Goal: Task Accomplishment & Management: Manage account settings

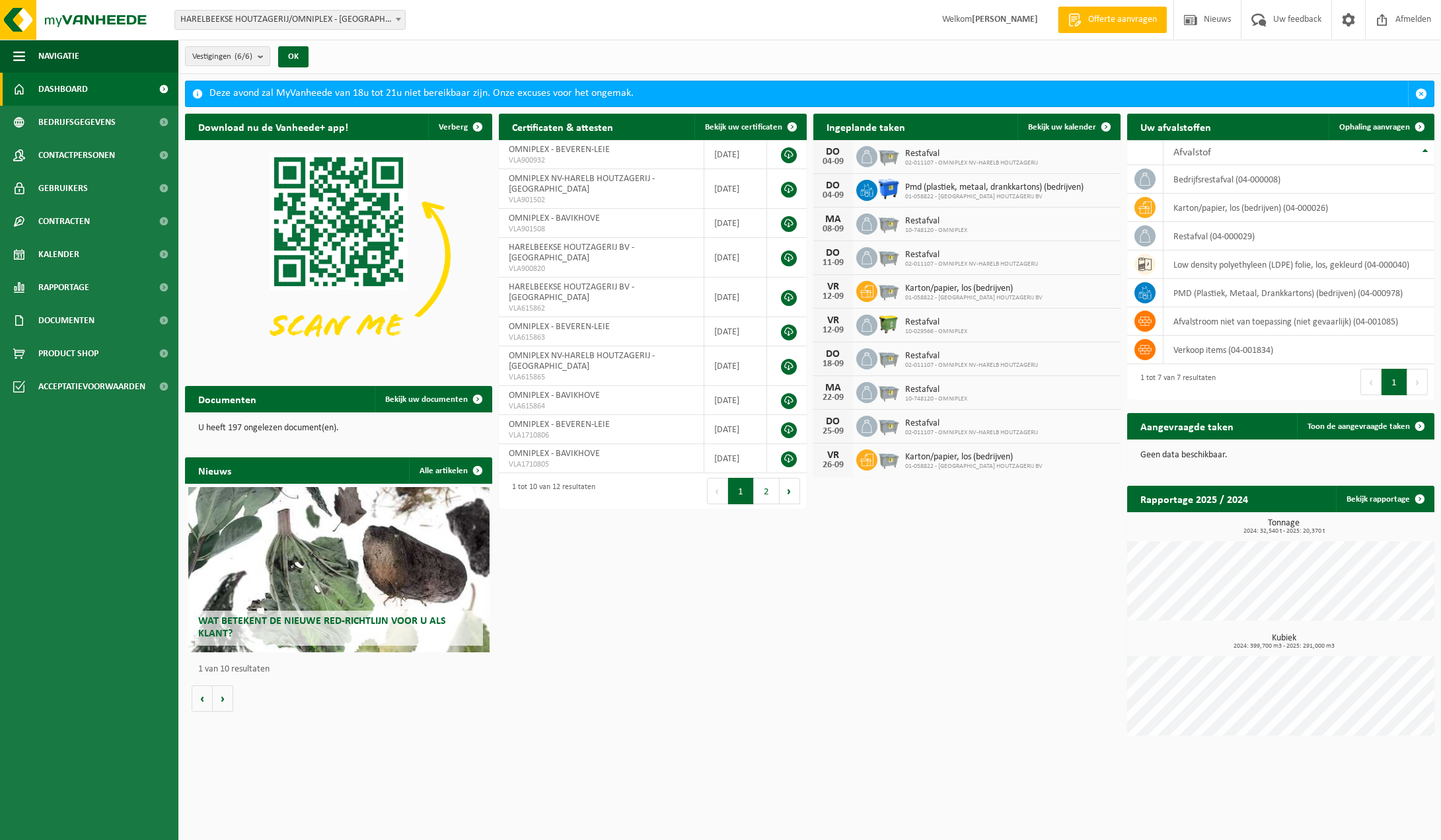
click at [387, 23] on span "HARELBEEKSE HOUTZAGERIJ/OMNIPLEX - [GEOGRAPHIC_DATA]" at bounding box center [290, 19] width 230 height 18
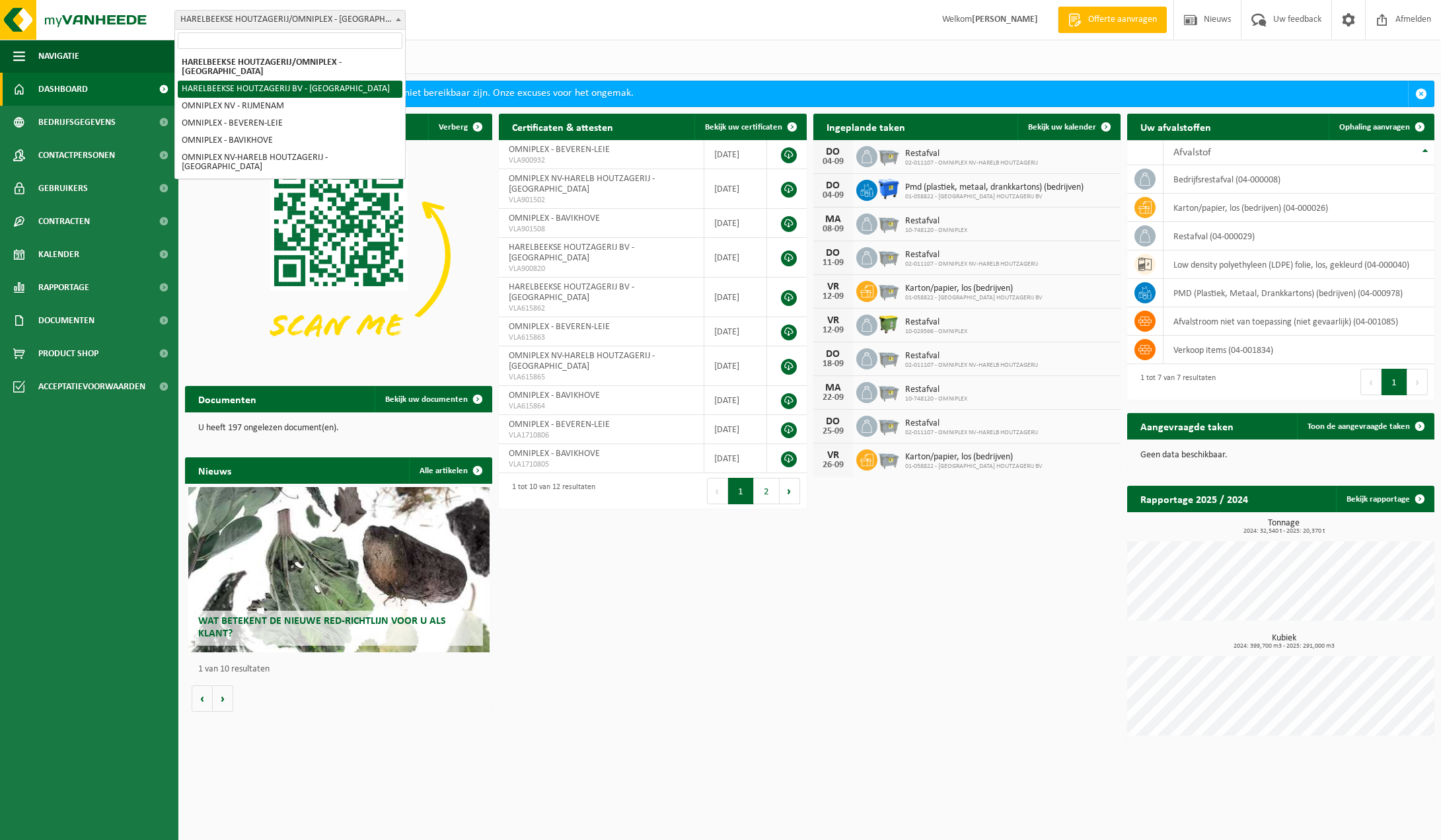
select select "6407"
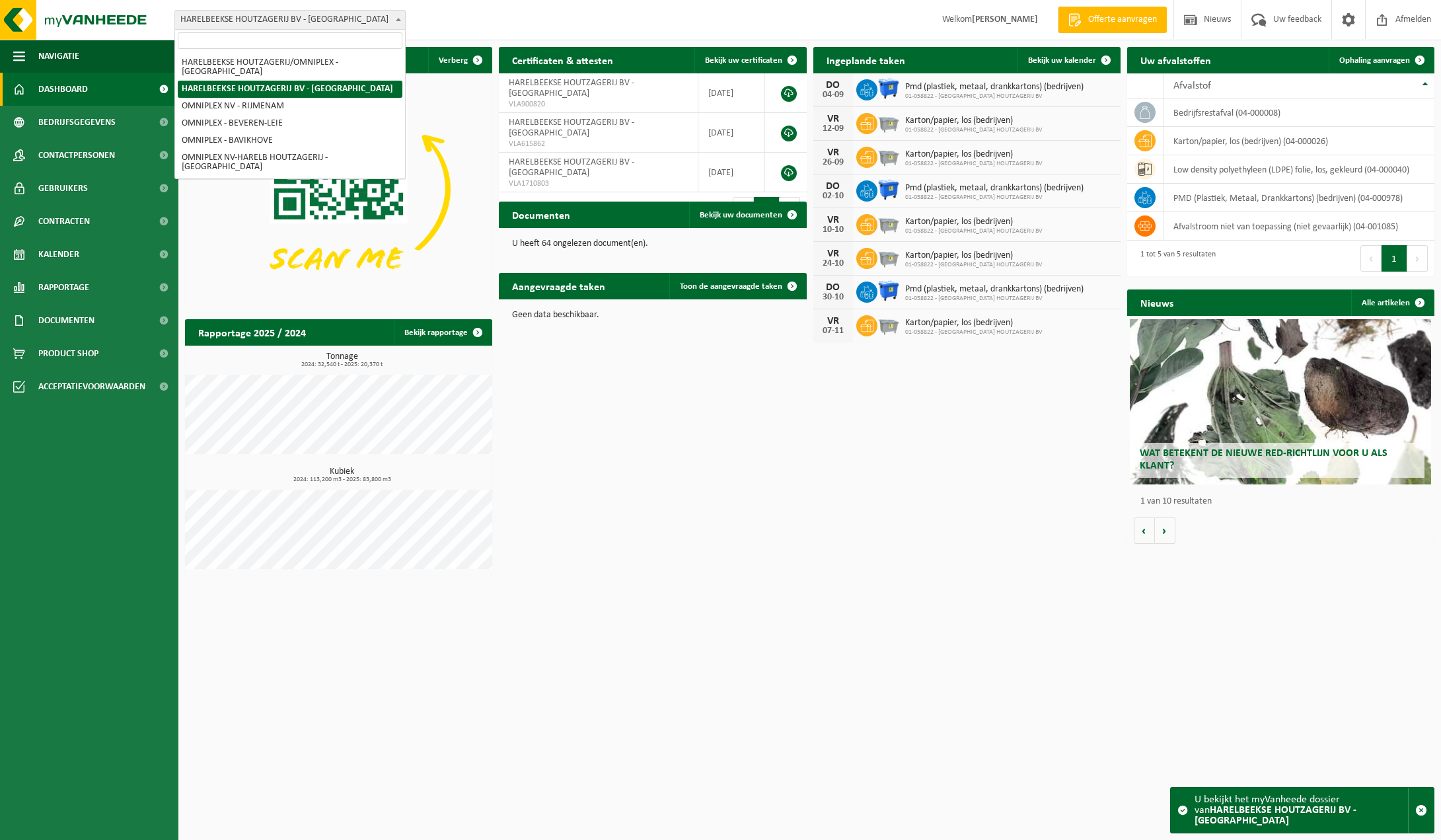
click at [396, 24] on span at bounding box center [398, 19] width 14 height 17
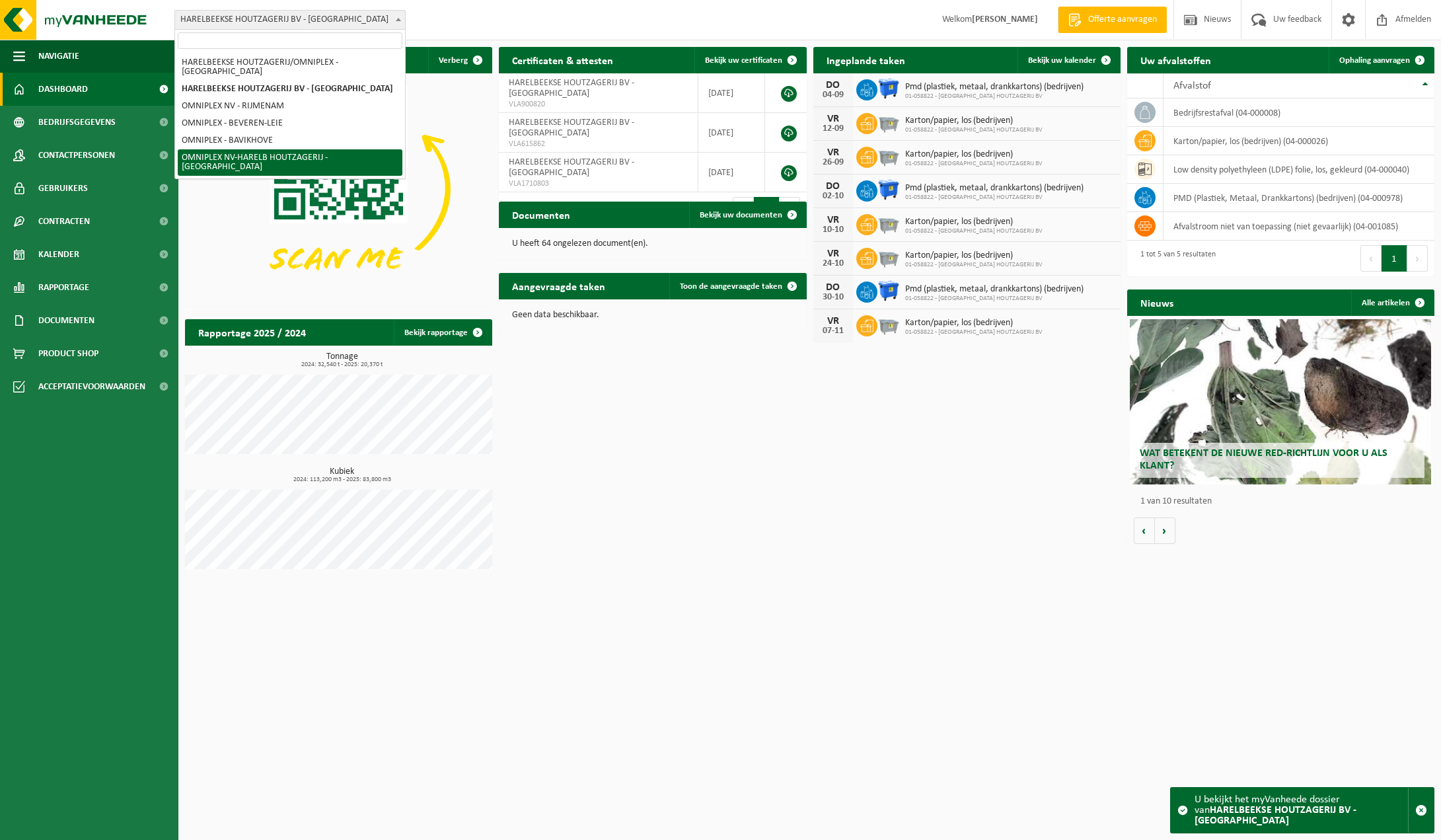
select select "6410"
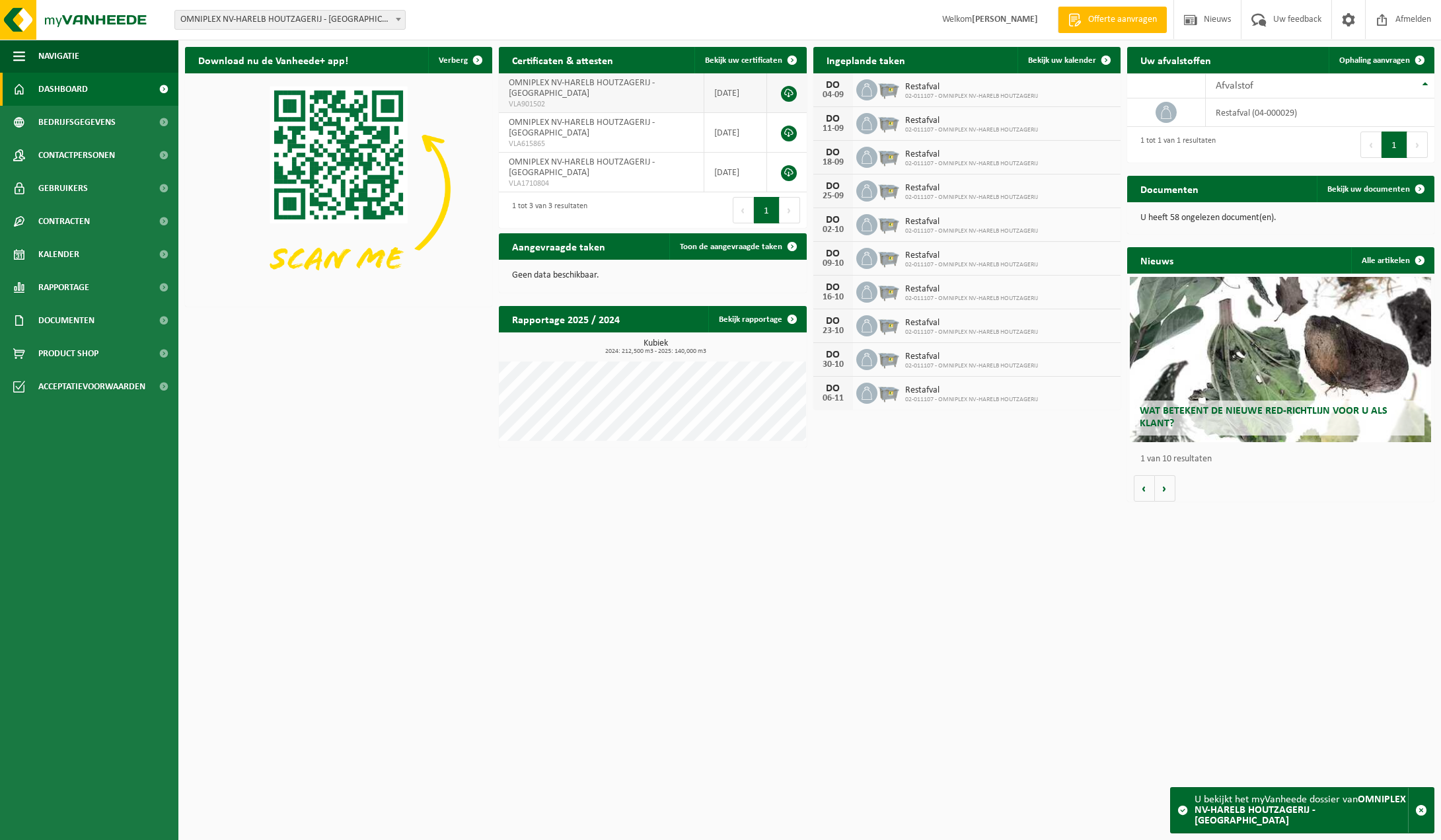
click at [528, 98] on span "OMNIPLEX NV-HARELB HOUTZAGERIJ - [GEOGRAPHIC_DATA]" at bounding box center [582, 88] width 146 height 20
click at [536, 92] on span "OMNIPLEX NV-HARELB HOUTZAGERIJ - [GEOGRAPHIC_DATA]" at bounding box center [582, 88] width 146 height 20
click at [786, 94] on link at bounding box center [789, 94] width 15 height 15
click at [1065, 62] on span "Bekijk uw kalender" at bounding box center [1062, 60] width 68 height 9
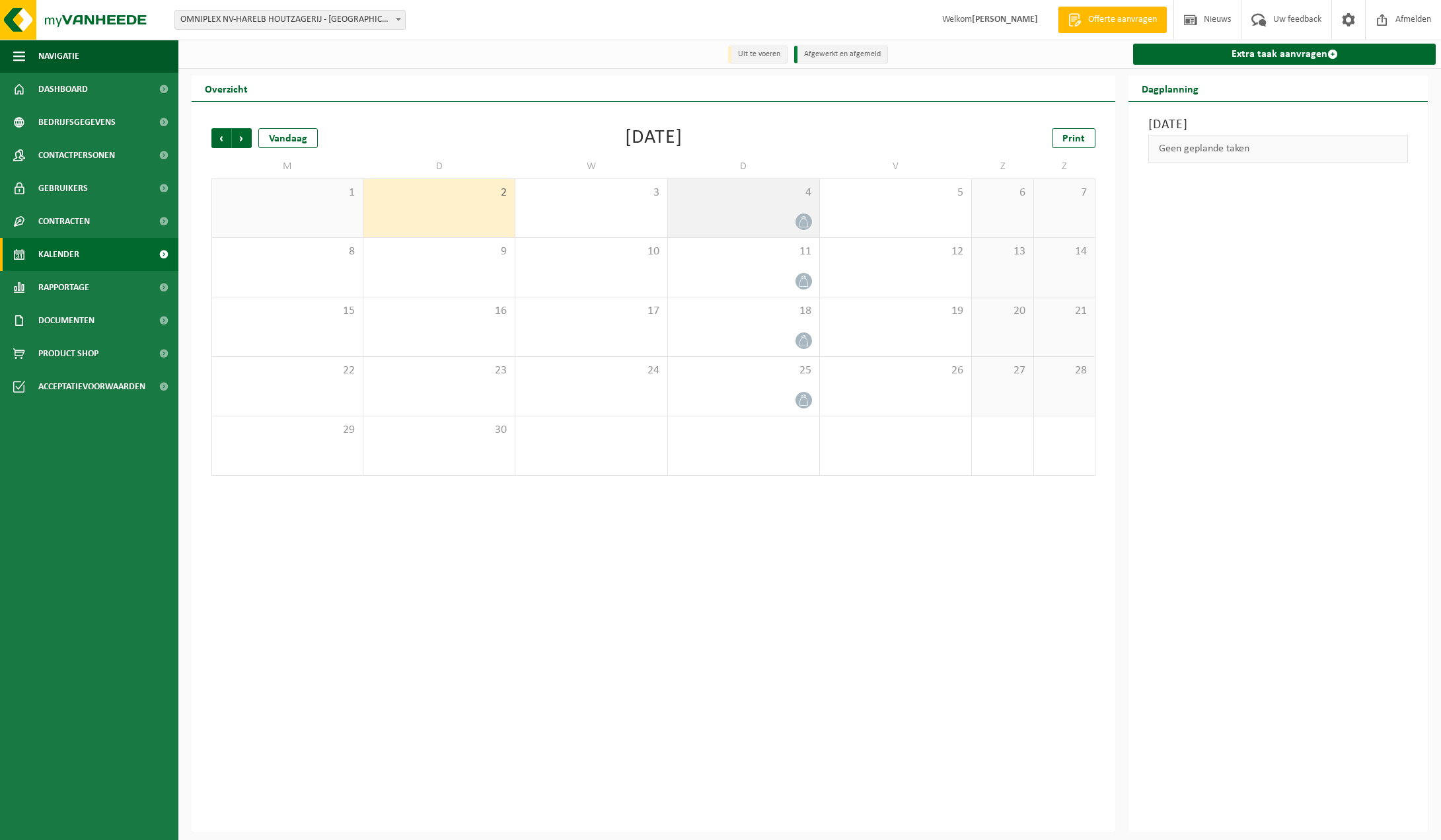
click at [795, 221] on div at bounding box center [803, 222] width 17 height 17
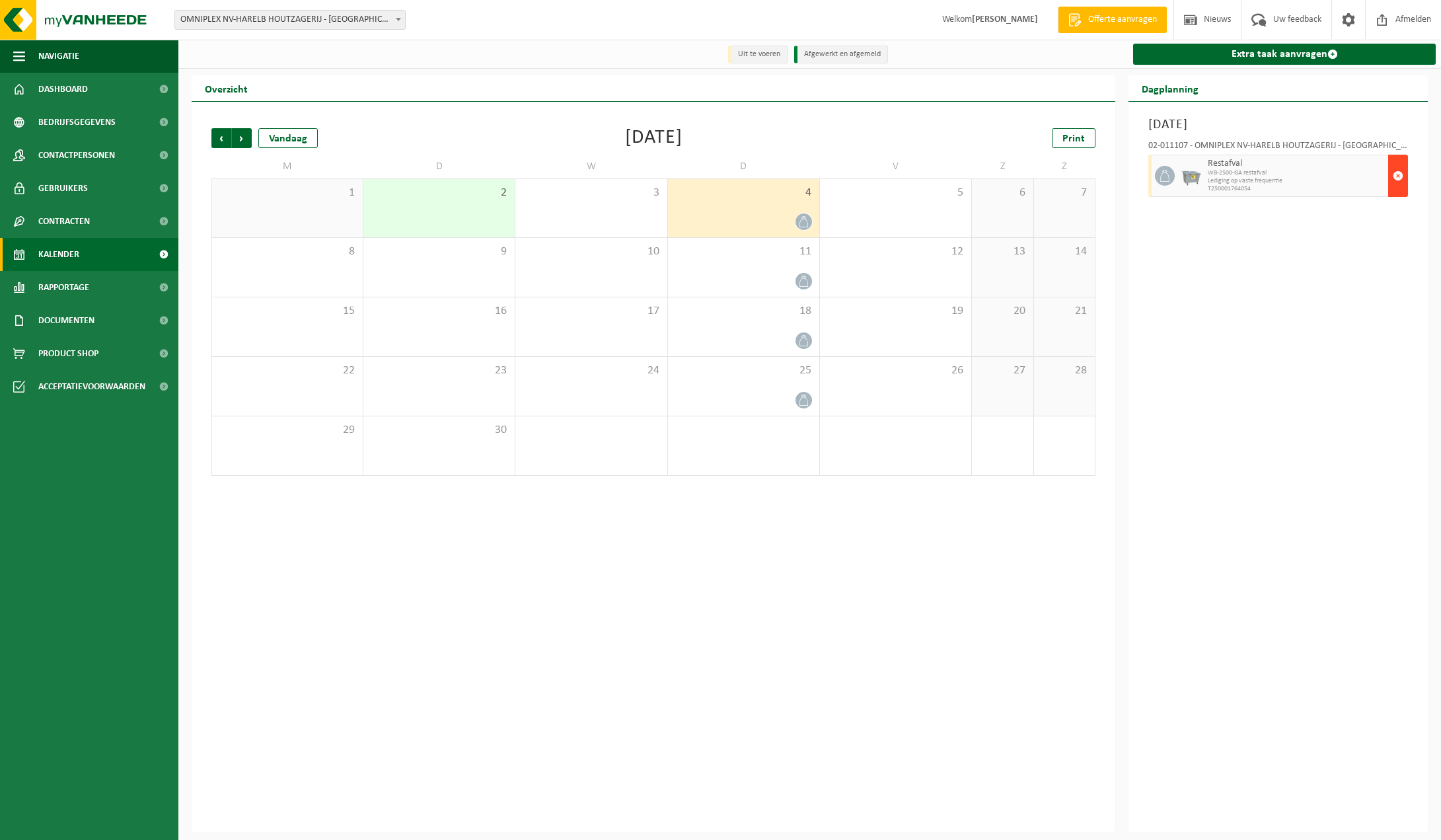
click at [1400, 172] on span "button" at bounding box center [1398, 176] width 11 height 26
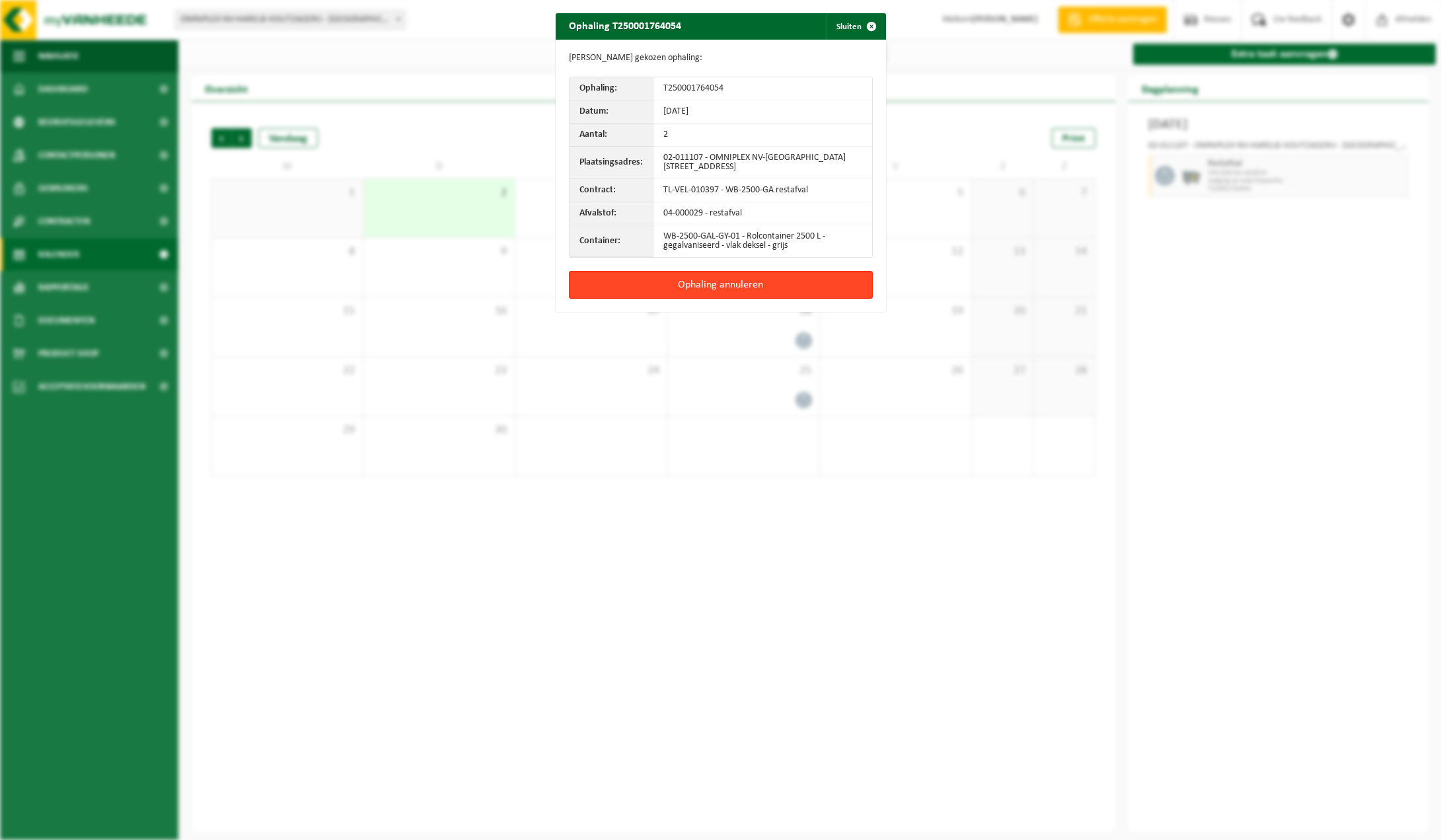
click at [695, 283] on button "Ophaling annuleren" at bounding box center [720, 285] width 304 height 28
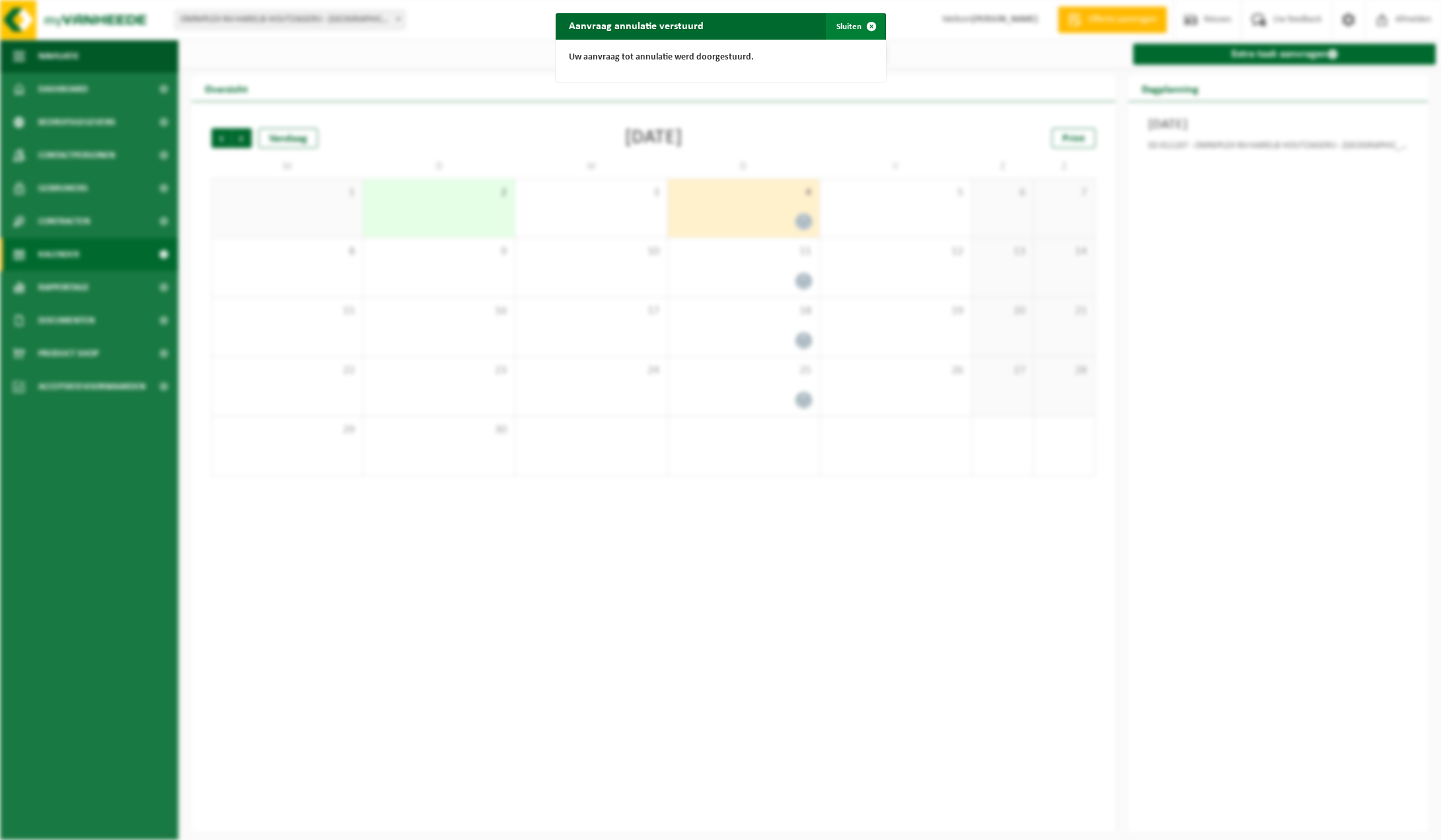
click at [858, 26] on span "button" at bounding box center [871, 26] width 26 height 26
